Goal: Information Seeking & Learning: Check status

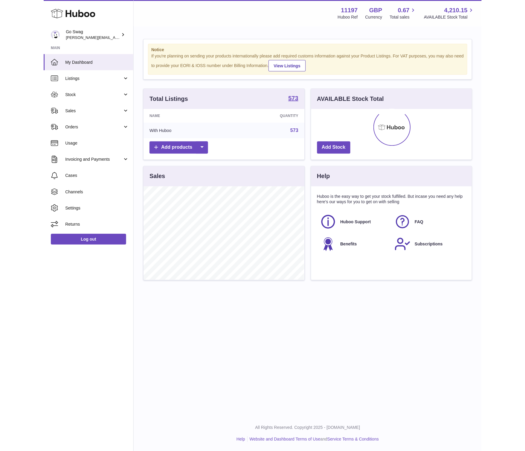
scroll to position [93, 160]
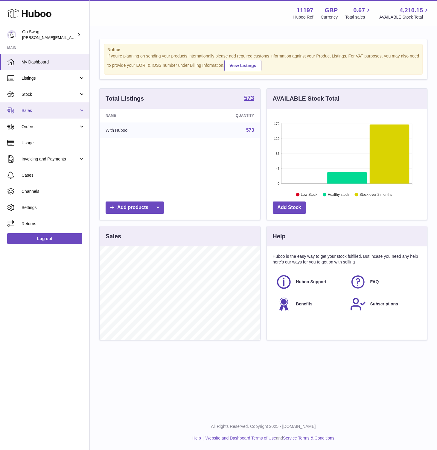
click at [48, 110] on span "Sales" at bounding box center [50, 111] width 57 height 6
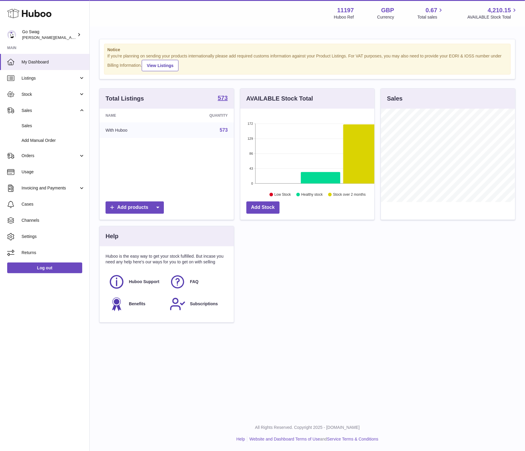
scroll to position [93, 134]
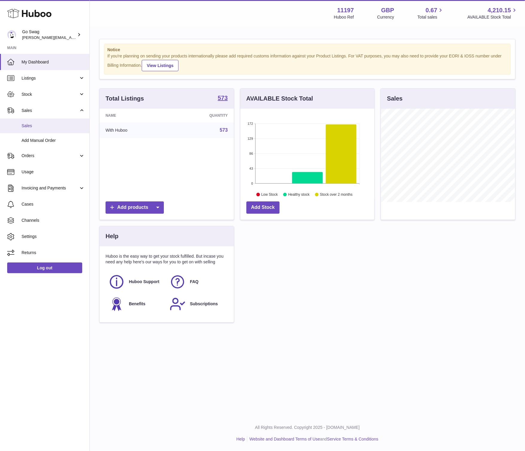
click at [38, 127] on span "Sales" at bounding box center [53, 126] width 63 height 6
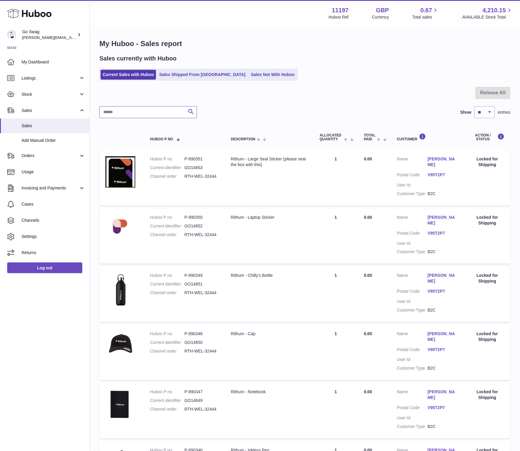
click at [143, 110] on input "text" at bounding box center [148, 112] width 98 height 12
click at [34, 95] on span "Stock" at bounding box center [50, 95] width 57 height 6
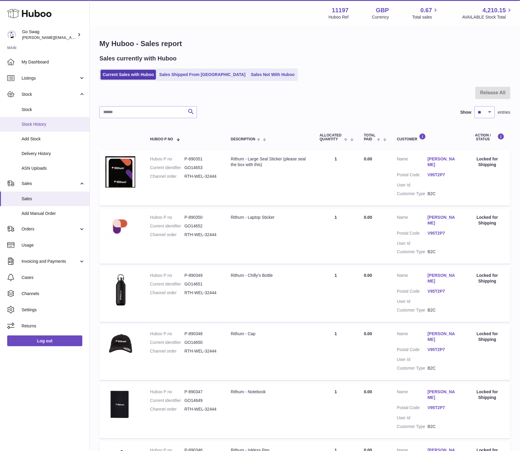
click at [40, 128] on link "Stock History" at bounding box center [44, 124] width 89 height 15
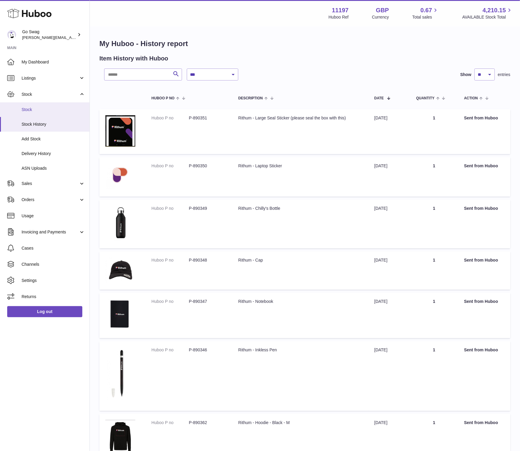
click at [32, 112] on span "Stock" at bounding box center [53, 110] width 63 height 6
click at [37, 111] on span "Stock" at bounding box center [53, 110] width 63 height 6
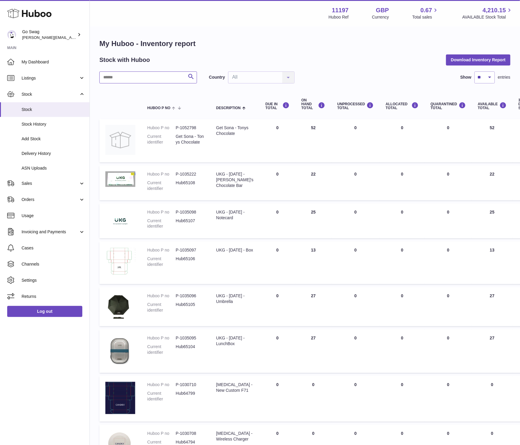
click at [138, 76] on input "text" at bounding box center [148, 78] width 98 height 12
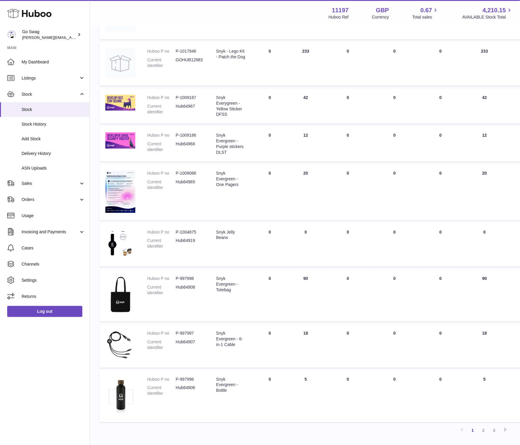
scroll to position [212, 0]
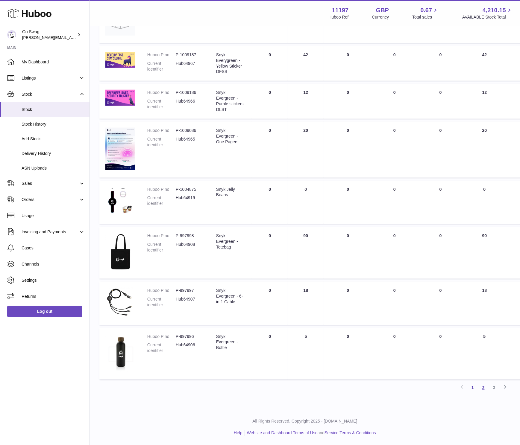
type input "****"
click at [482, 388] on link "2" at bounding box center [483, 388] width 11 height 11
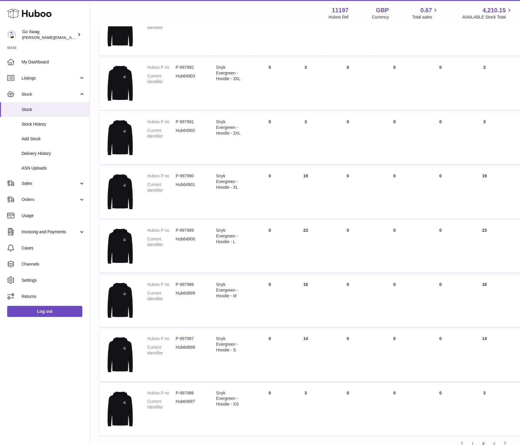
scroll to position [275, 0]
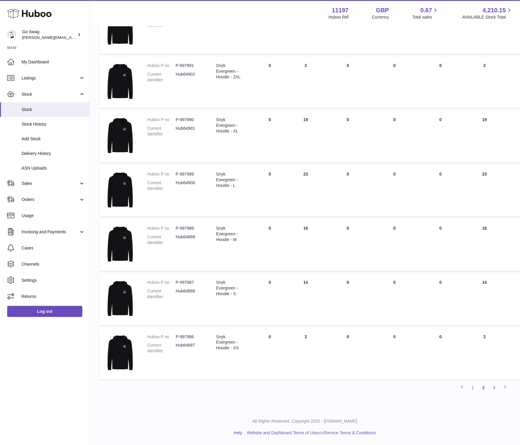
click at [495, 388] on link "3" at bounding box center [494, 388] width 11 height 11
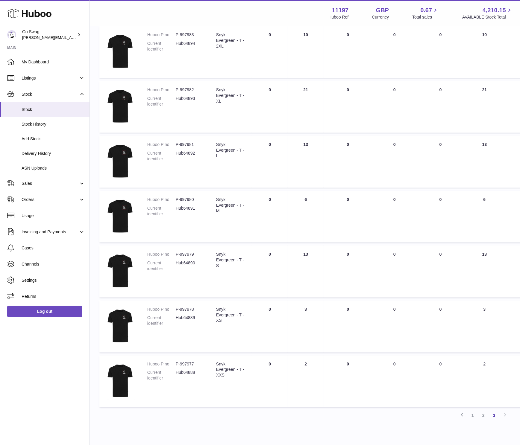
scroll to position [204, 0]
